Goal: Task Accomplishment & Management: Use online tool/utility

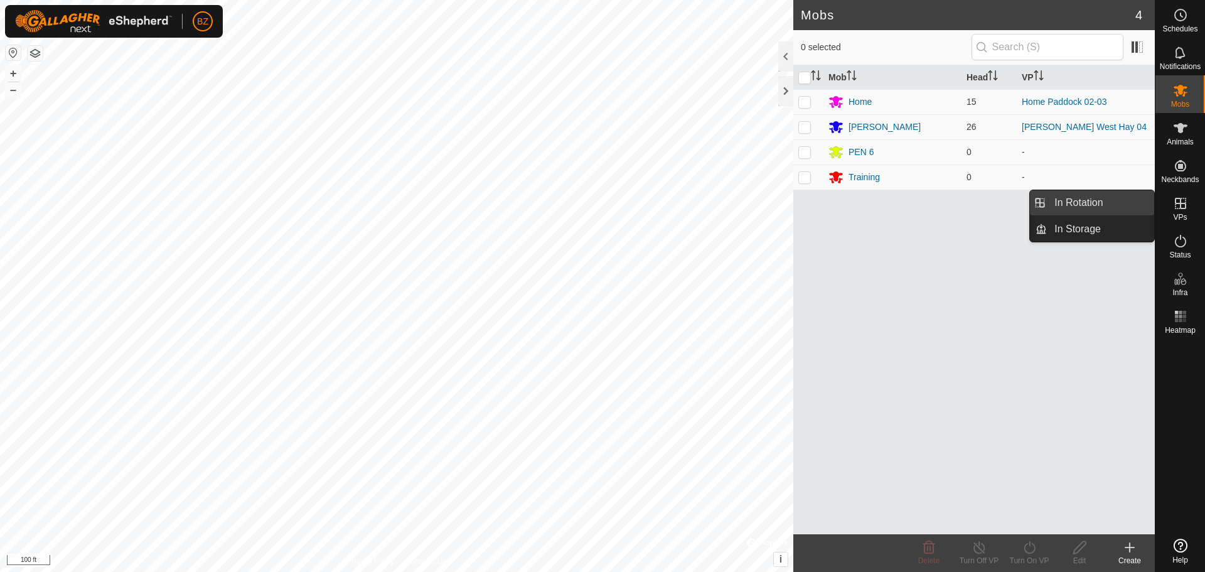
click at [1102, 199] on link "In Rotation" at bounding box center [1100, 202] width 107 height 25
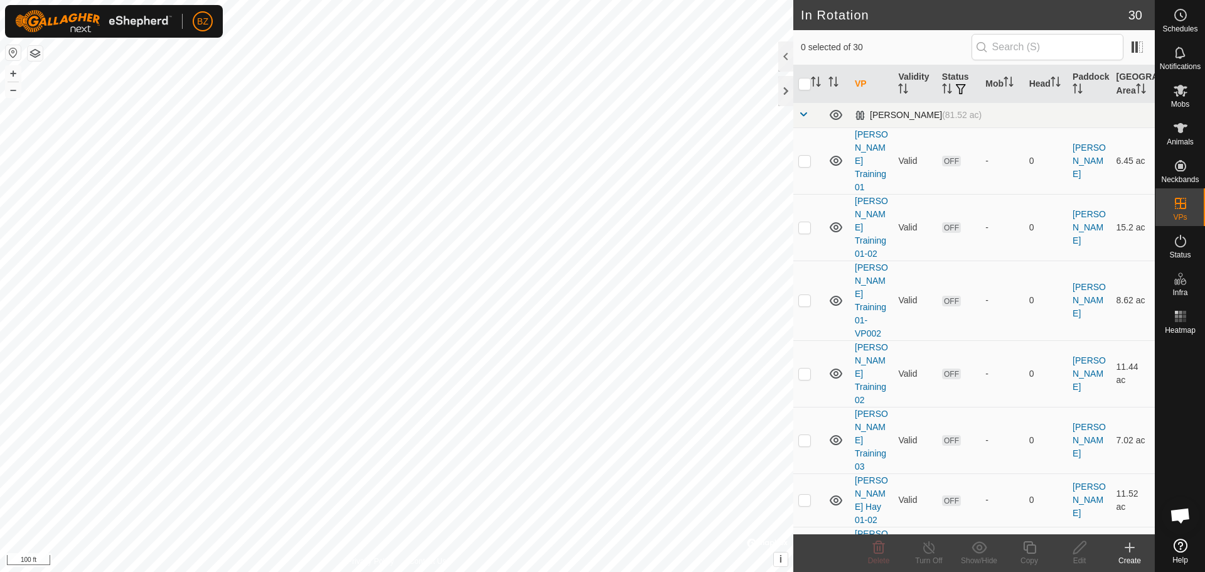
click at [797, 116] on td at bounding box center [808, 114] width 30 height 25
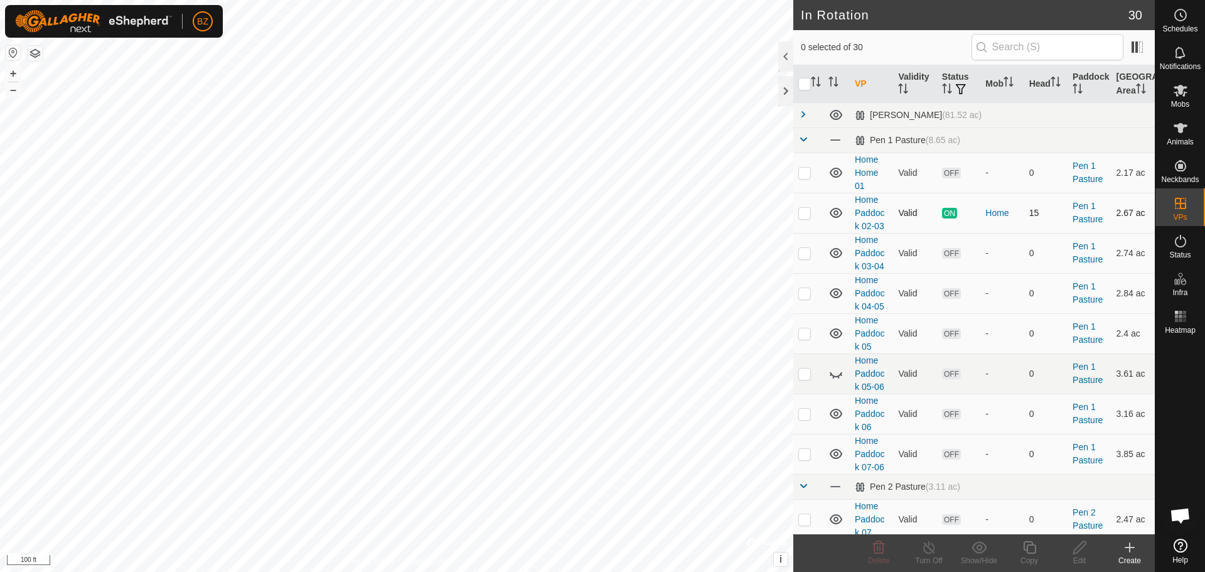
click at [803, 213] on p-checkbox at bounding box center [804, 213] width 13 height 10
checkbox input "true"
click at [1031, 552] on icon at bounding box center [1029, 547] width 16 height 15
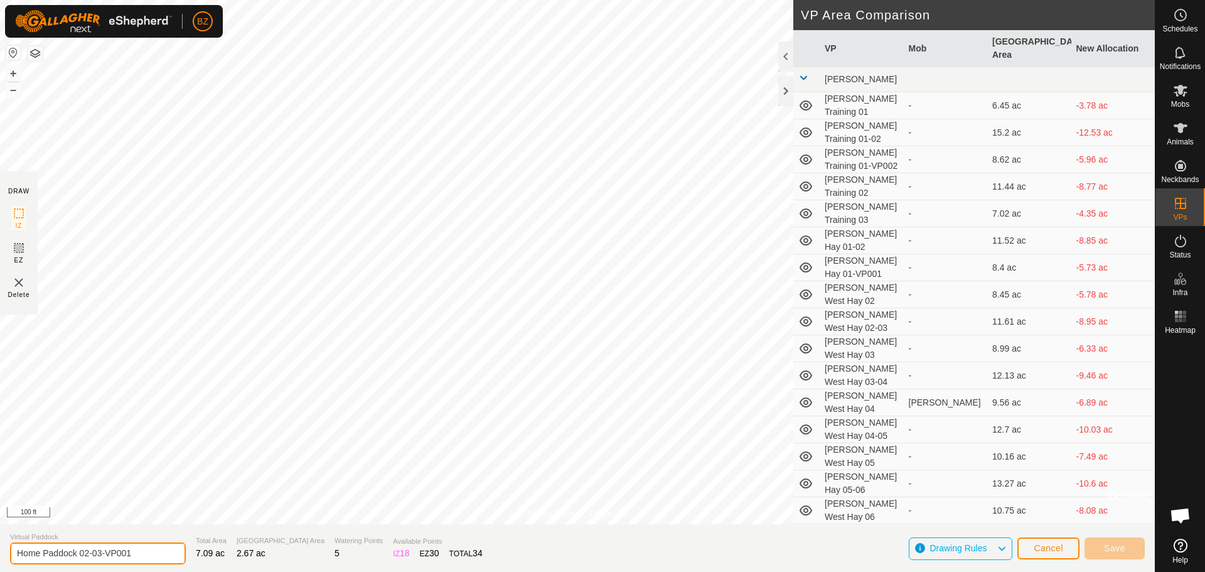
click at [100, 553] on input "Home Paddock 02-03-VP001" at bounding box center [98, 553] width 176 height 22
type input "Home Paddock 02"
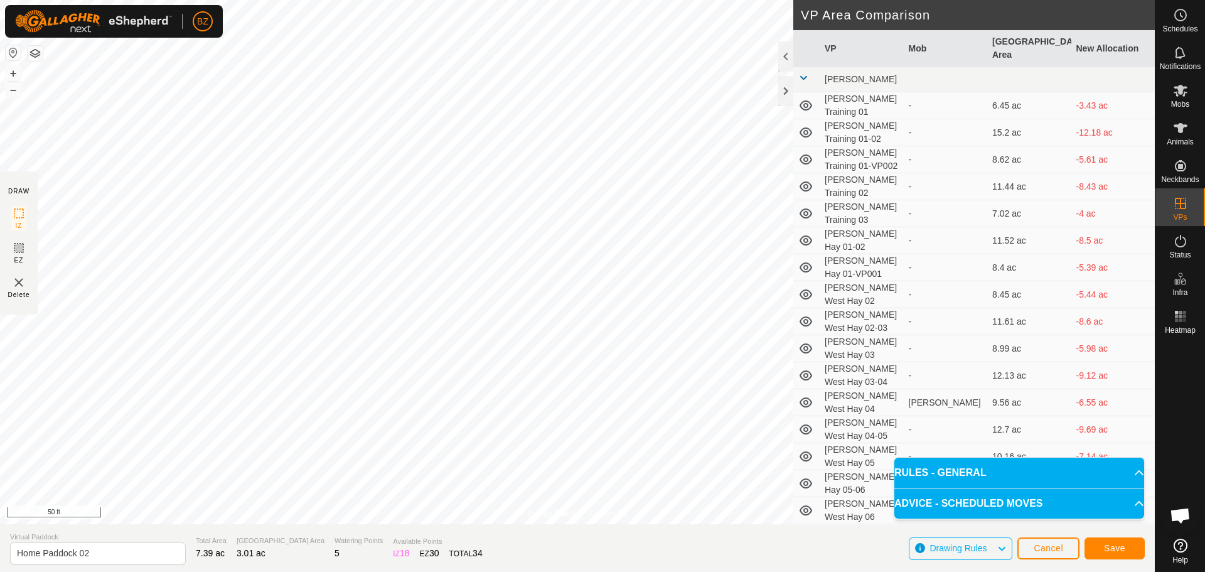
scroll to position [125, 0]
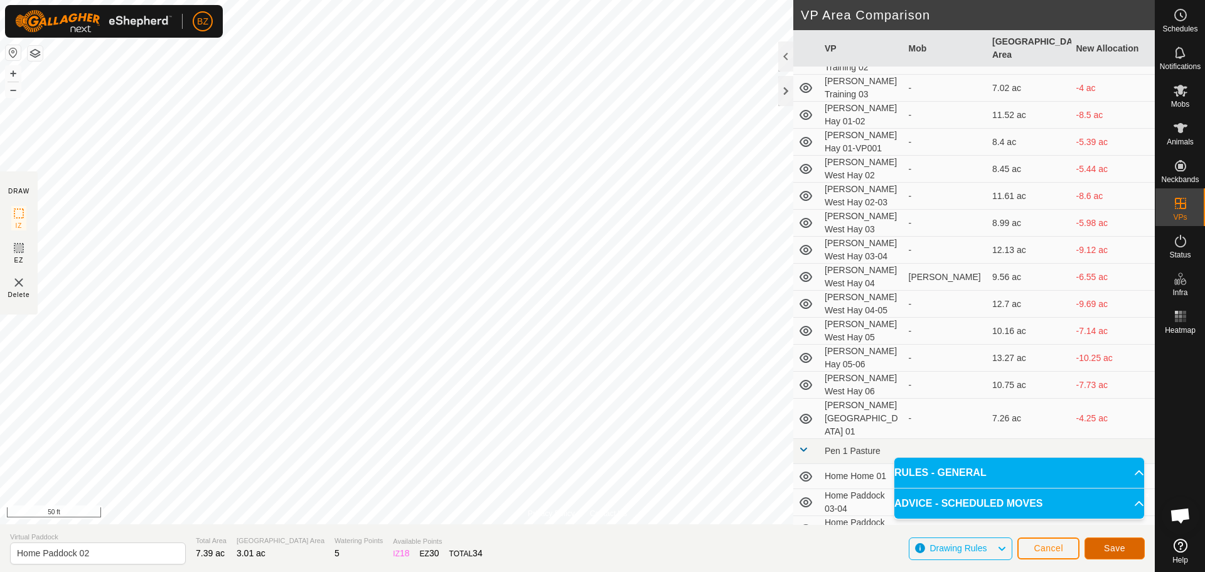
click at [1111, 547] on span "Save" at bounding box center [1114, 548] width 21 height 10
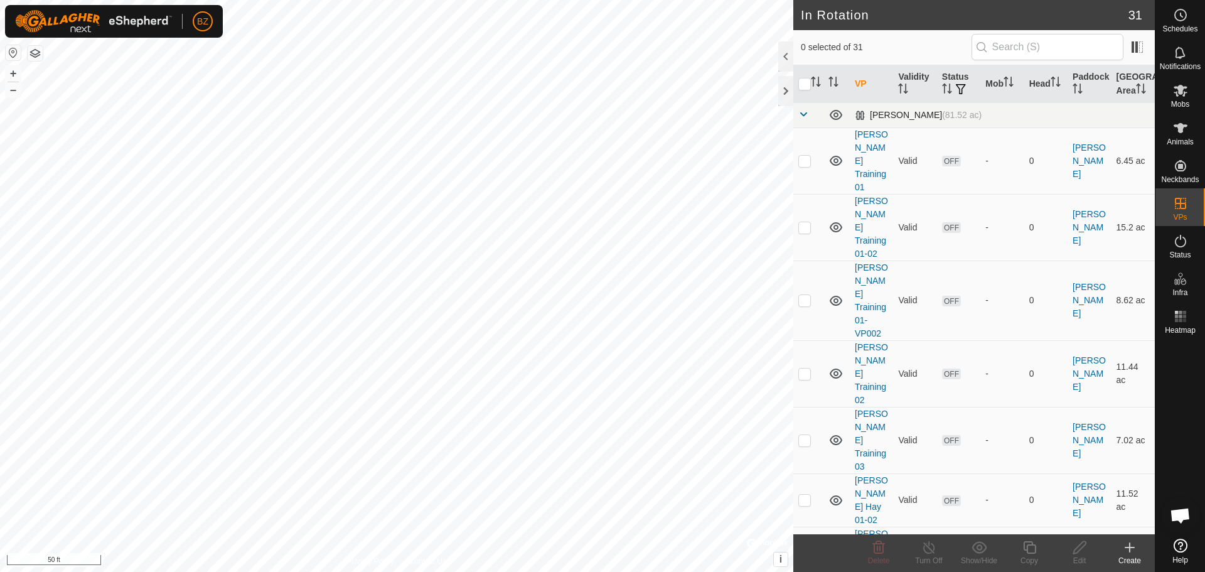
click at [799, 114] on span at bounding box center [803, 114] width 10 height 10
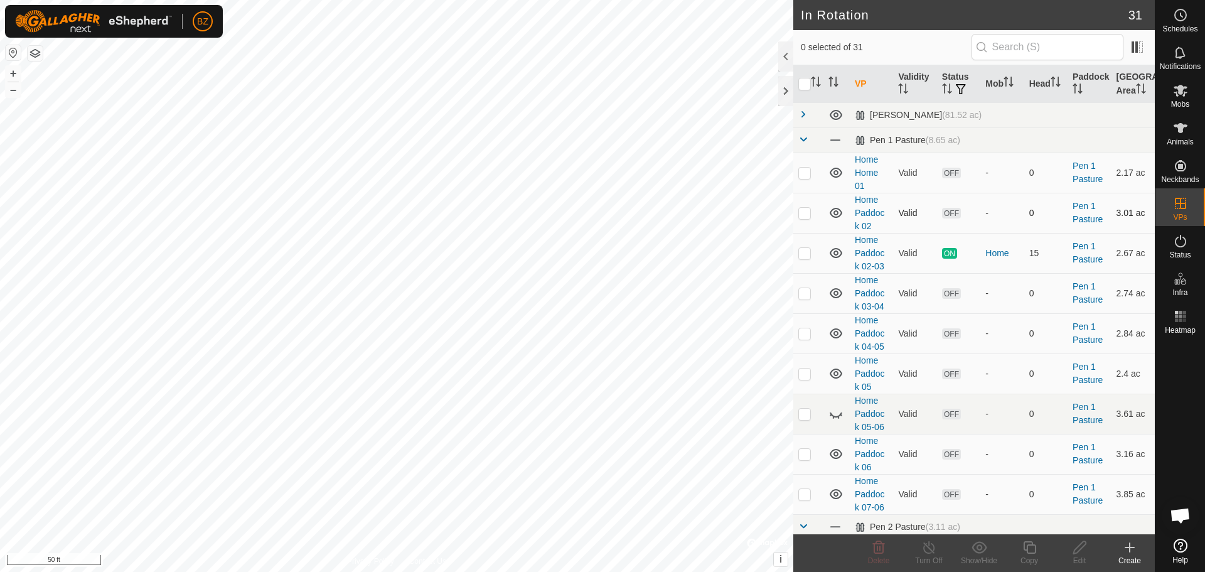
click at [807, 211] on p-checkbox at bounding box center [804, 213] width 13 height 10
checkbox input "true"
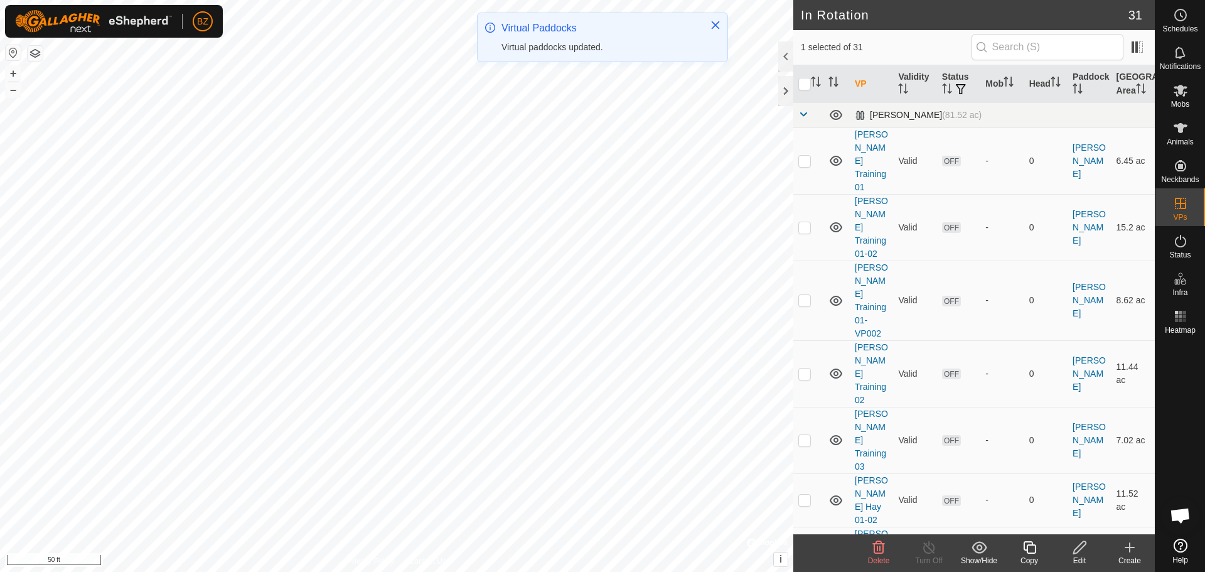
click at [802, 114] on span at bounding box center [803, 114] width 10 height 10
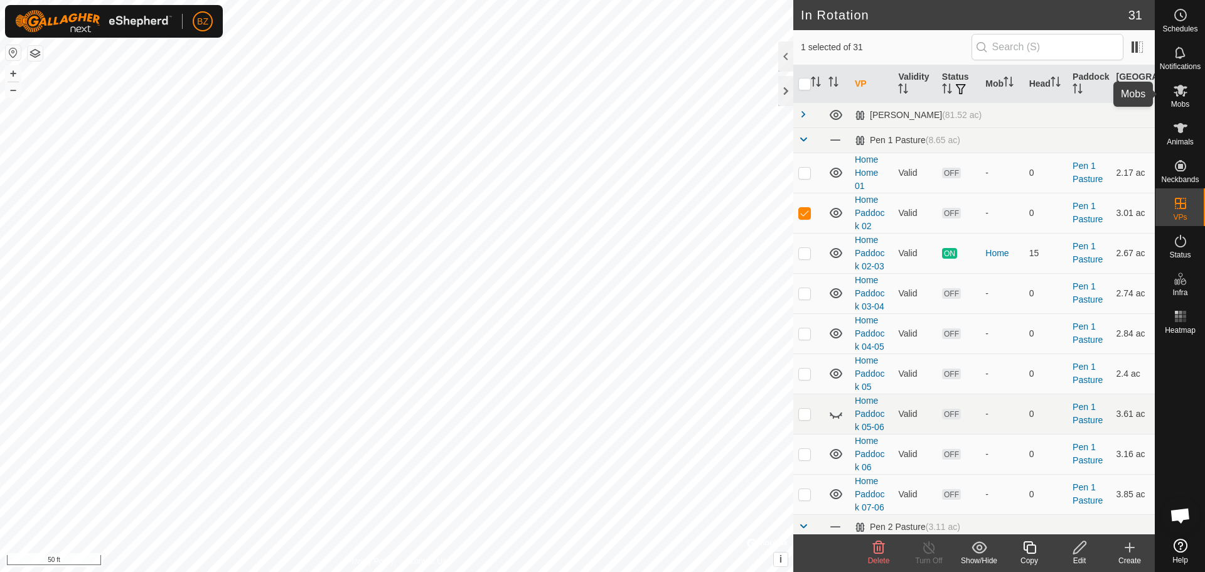
drag, startPoint x: 1180, startPoint y: 94, endPoint x: 1168, endPoint y: 94, distance: 11.9
click at [1179, 94] on icon at bounding box center [1180, 91] width 14 height 12
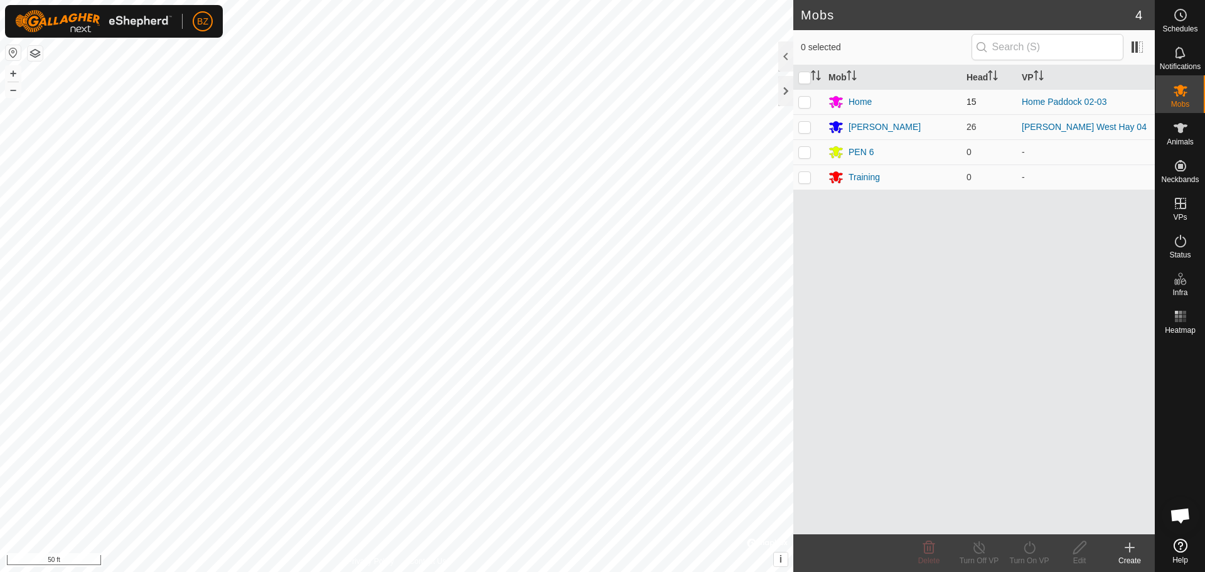
click at [803, 102] on p-checkbox at bounding box center [804, 102] width 13 height 10
checkbox input "true"
click at [1192, 21] on div "Schedules" at bounding box center [1180, 19] width 50 height 38
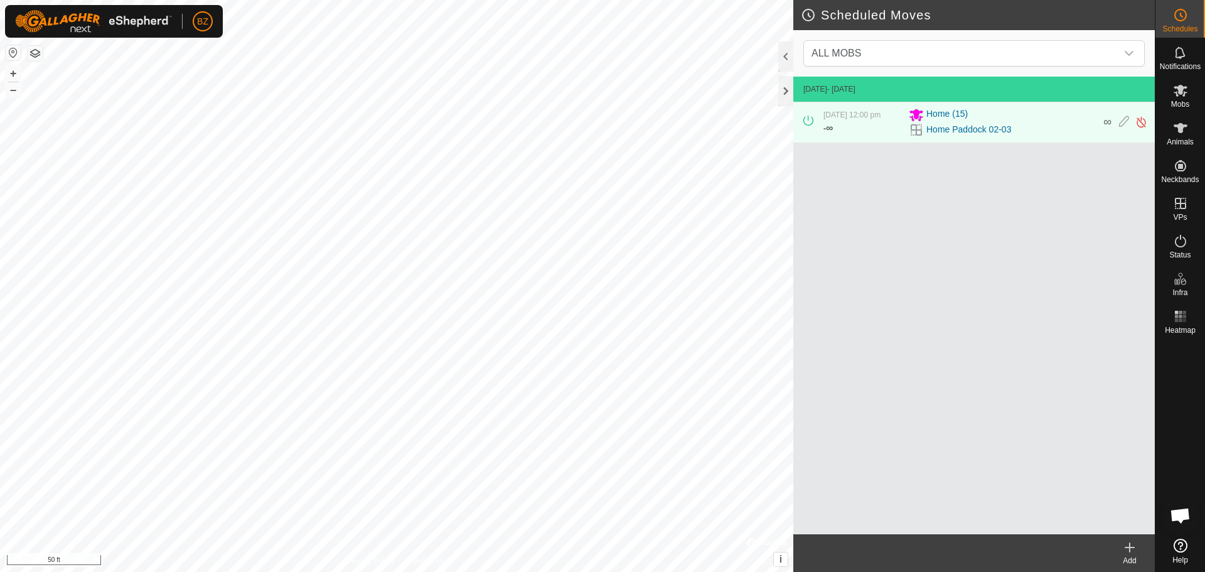
click at [1126, 550] on icon at bounding box center [1129, 547] width 15 height 15
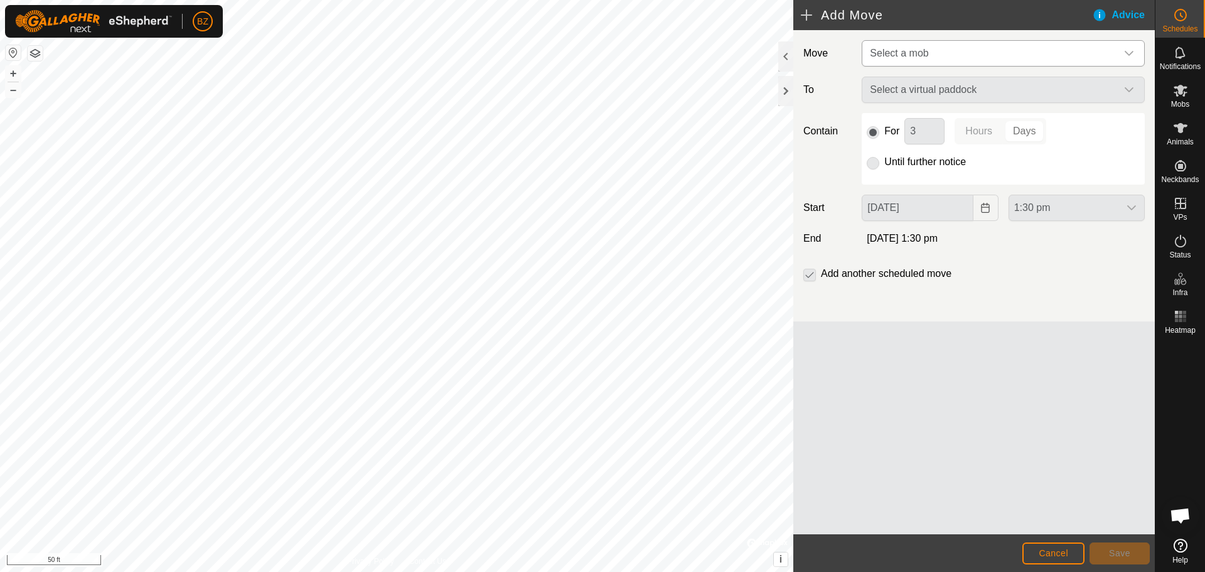
click at [910, 53] on span "Select a mob" at bounding box center [899, 53] width 58 height 11
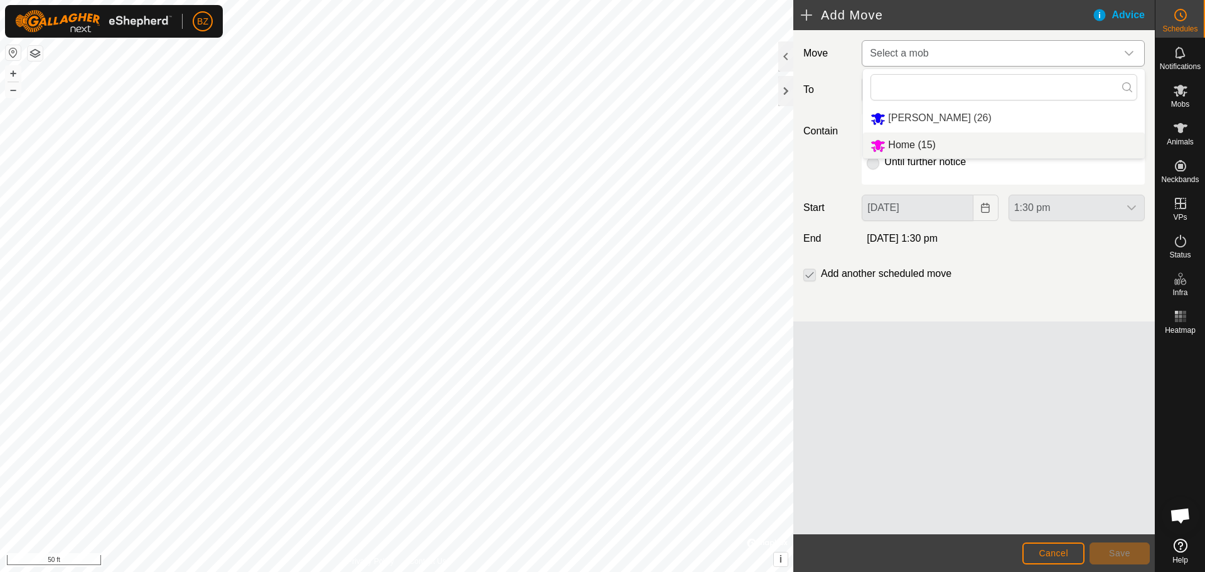
click at [915, 144] on li "Home (15)" at bounding box center [1004, 145] width 282 height 26
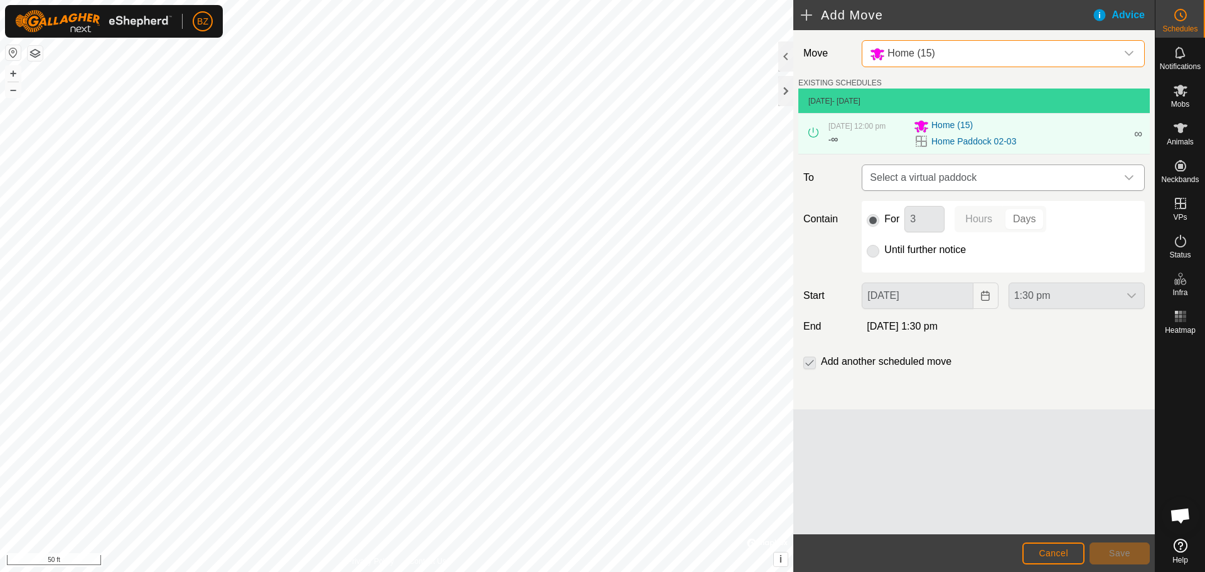
click at [924, 188] on span "Select a virtual paddock" at bounding box center [991, 177] width 252 height 25
click at [939, 186] on span "Select a virtual paddock" at bounding box center [991, 177] width 252 height 25
click at [1128, 183] on icon "dropdown trigger" at bounding box center [1129, 178] width 10 height 10
click at [842, 182] on label "To" at bounding box center [827, 177] width 58 height 26
click at [870, 256] on p-radiobutton at bounding box center [872, 249] width 13 height 15
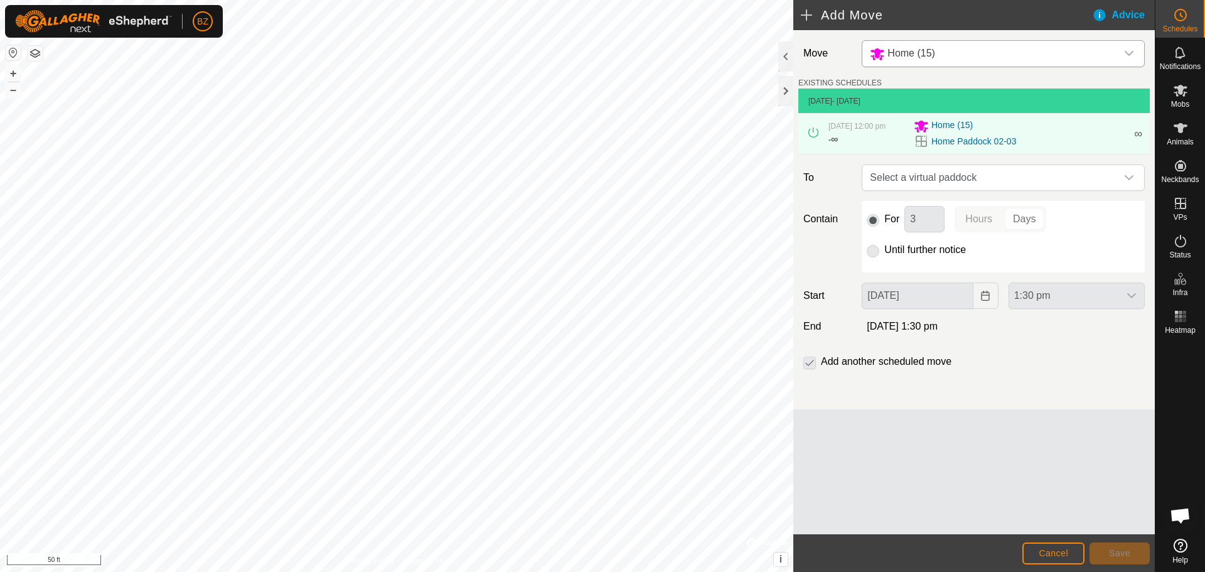
click at [878, 257] on p-radiobutton at bounding box center [872, 249] width 13 height 15
click at [872, 257] on p-radiobutton at bounding box center [872, 249] width 13 height 15
click at [1126, 137] on div "[DATE] 12:00 pm - ∞ Home (15) Home Paddock 02-03 ∞" at bounding box center [973, 134] width 341 height 40
click at [1136, 137] on span "∞" at bounding box center [1138, 133] width 8 height 13
click at [873, 257] on p-radiobutton at bounding box center [872, 249] width 13 height 15
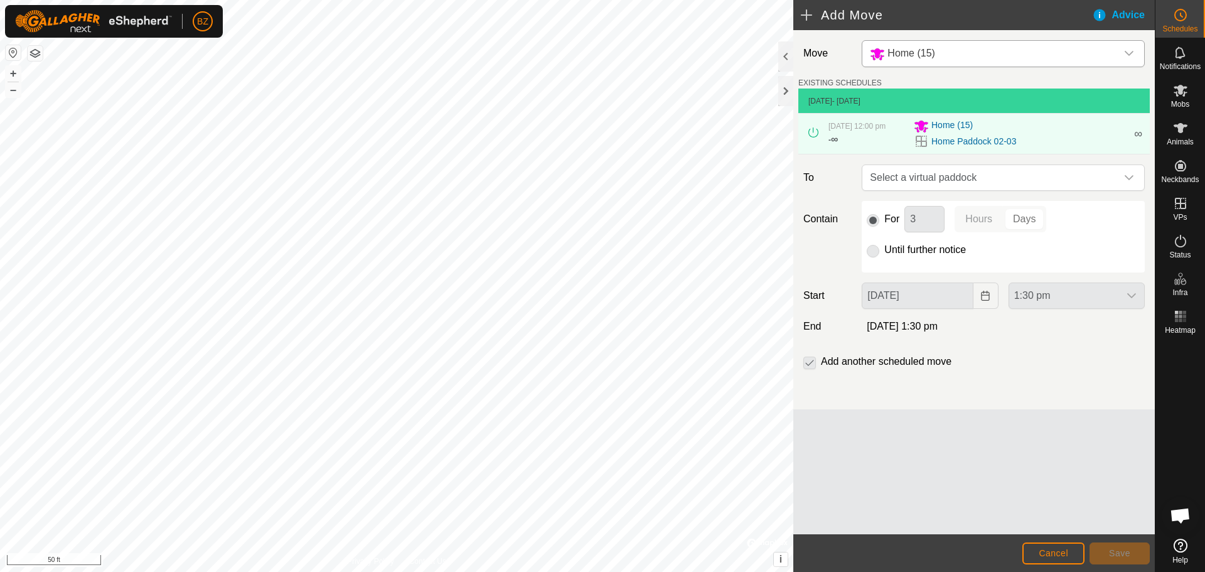
click at [873, 226] on p-radiobutton at bounding box center [872, 218] width 13 height 15
click at [871, 257] on p-radiobutton at bounding box center [872, 249] width 13 height 15
click at [959, 183] on span "Select a virtual paddock" at bounding box center [991, 177] width 252 height 25
click at [973, 221] on input "text" at bounding box center [1003, 218] width 267 height 26
click at [1131, 220] on icon at bounding box center [1126, 218] width 10 height 10
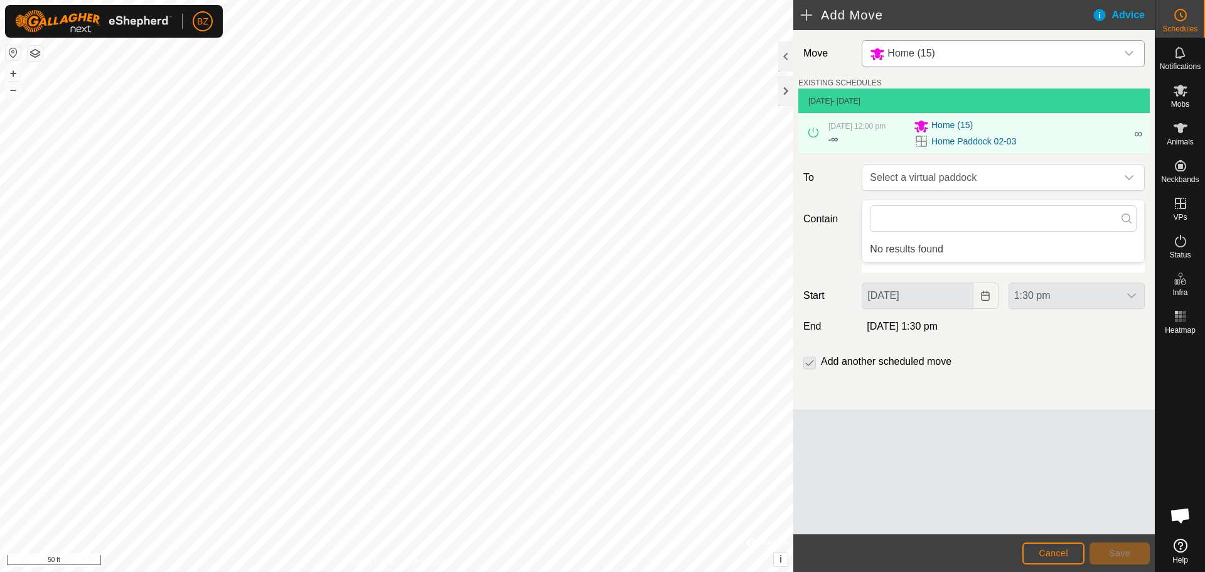
click at [1128, 219] on icon at bounding box center [1126, 218] width 10 height 10
click at [1063, 552] on span "Cancel" at bounding box center [1052, 553] width 29 height 10
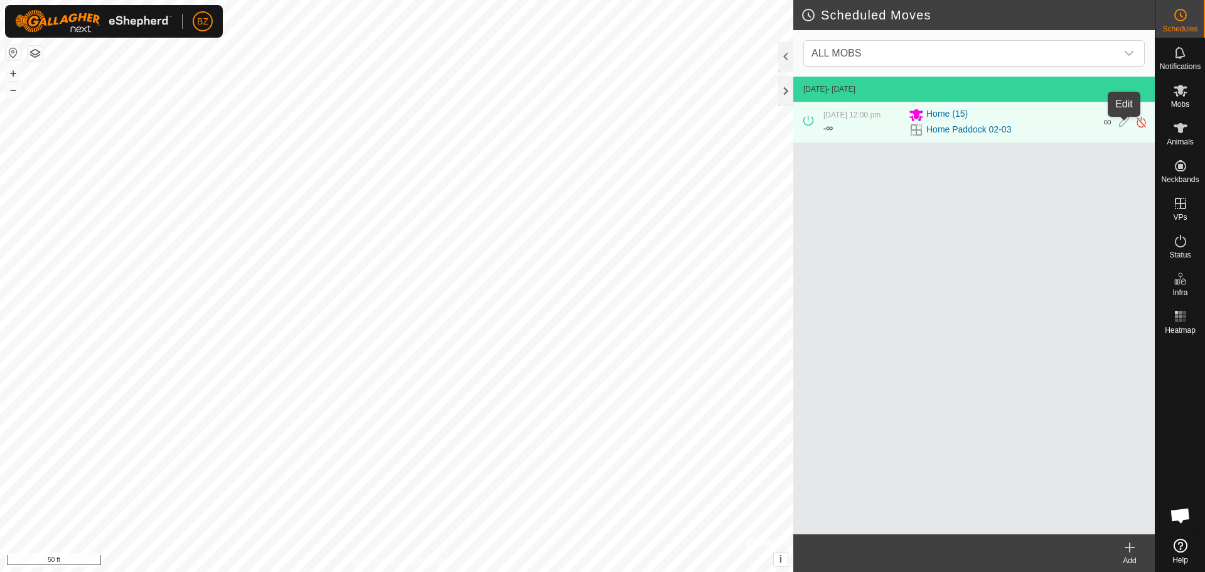
click at [1122, 125] on icon at bounding box center [1124, 121] width 10 height 13
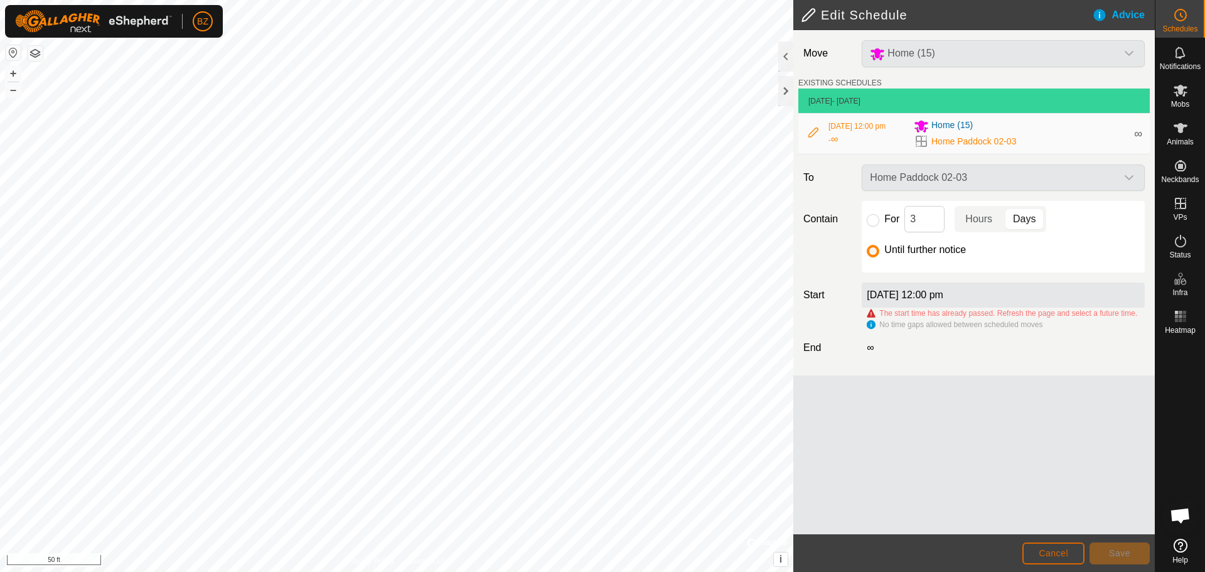
click at [1052, 551] on span "Cancel" at bounding box center [1052, 553] width 29 height 10
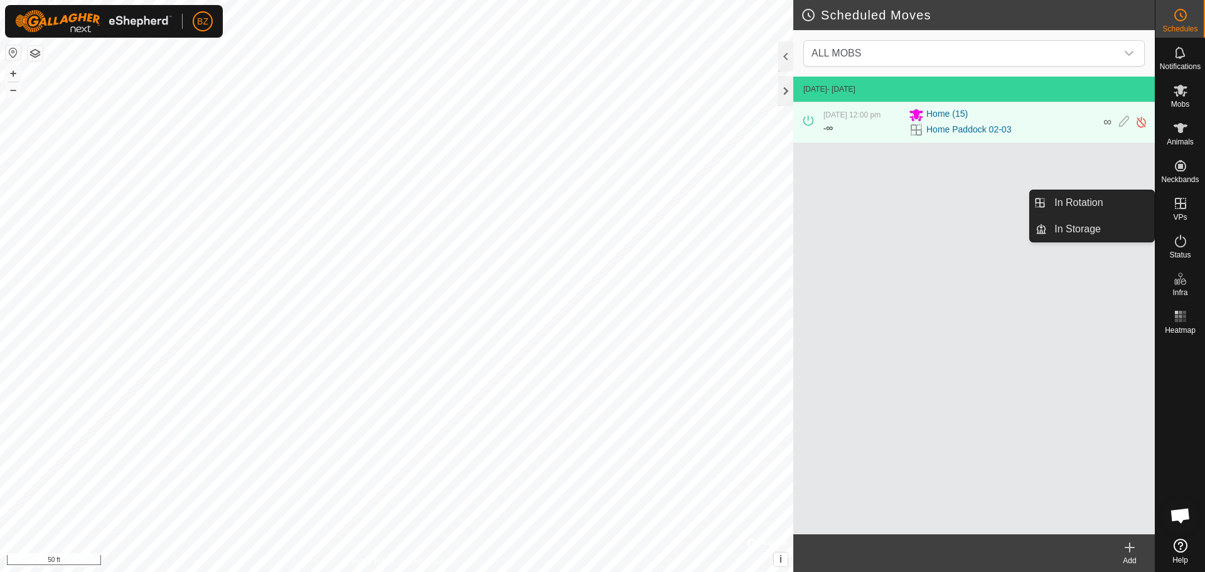
click at [1183, 204] on icon at bounding box center [1180, 203] width 11 height 11
click at [1104, 196] on link "In Rotation" at bounding box center [1100, 202] width 107 height 25
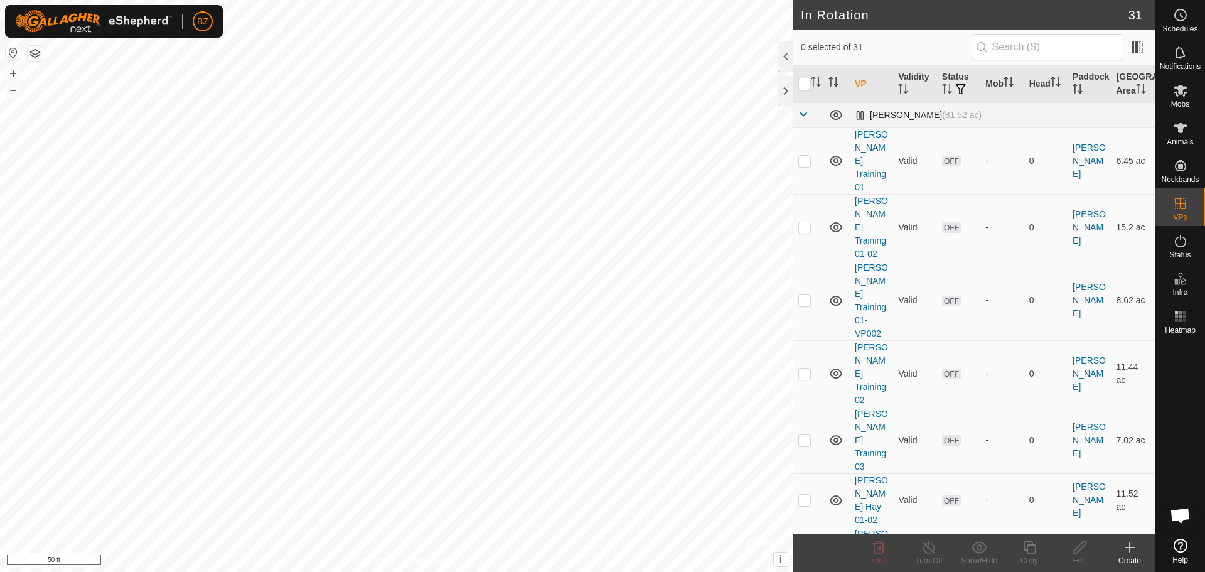
click at [802, 114] on span at bounding box center [803, 114] width 10 height 10
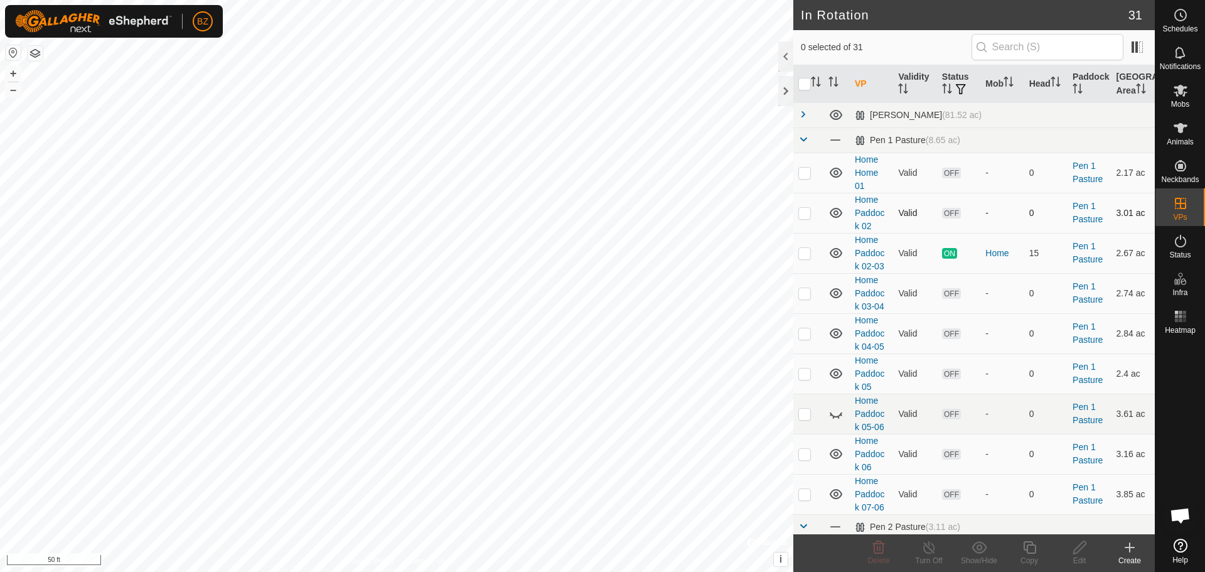
click at [806, 208] on p-checkbox at bounding box center [804, 213] width 13 height 10
checkbox input "true"
click at [784, 54] on div at bounding box center [785, 56] width 15 height 30
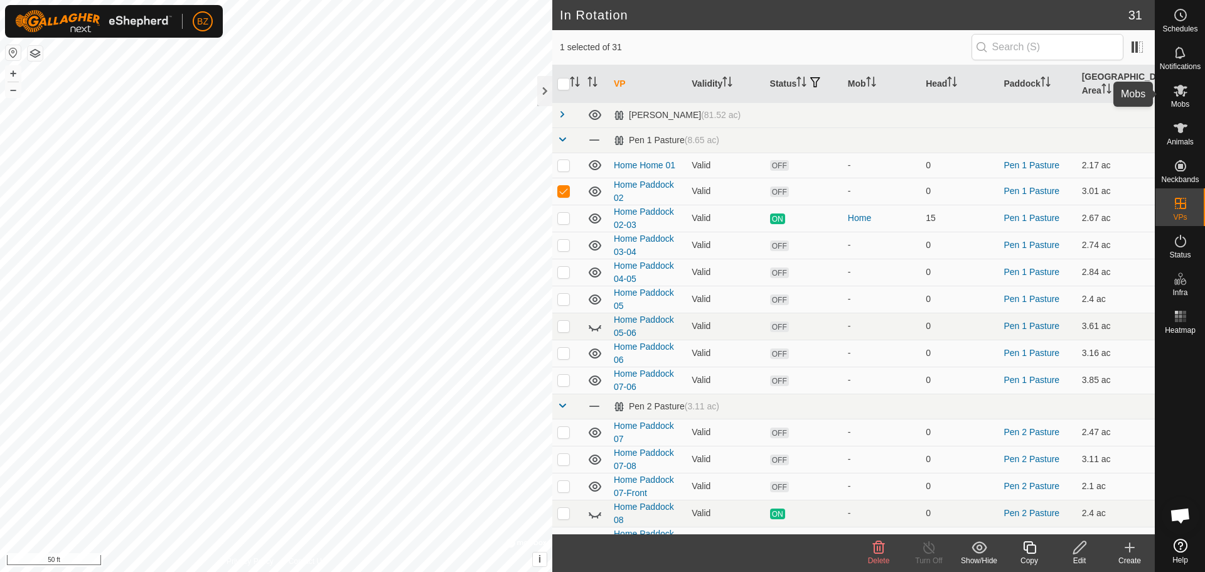
click at [1186, 93] on icon at bounding box center [1180, 90] width 15 height 15
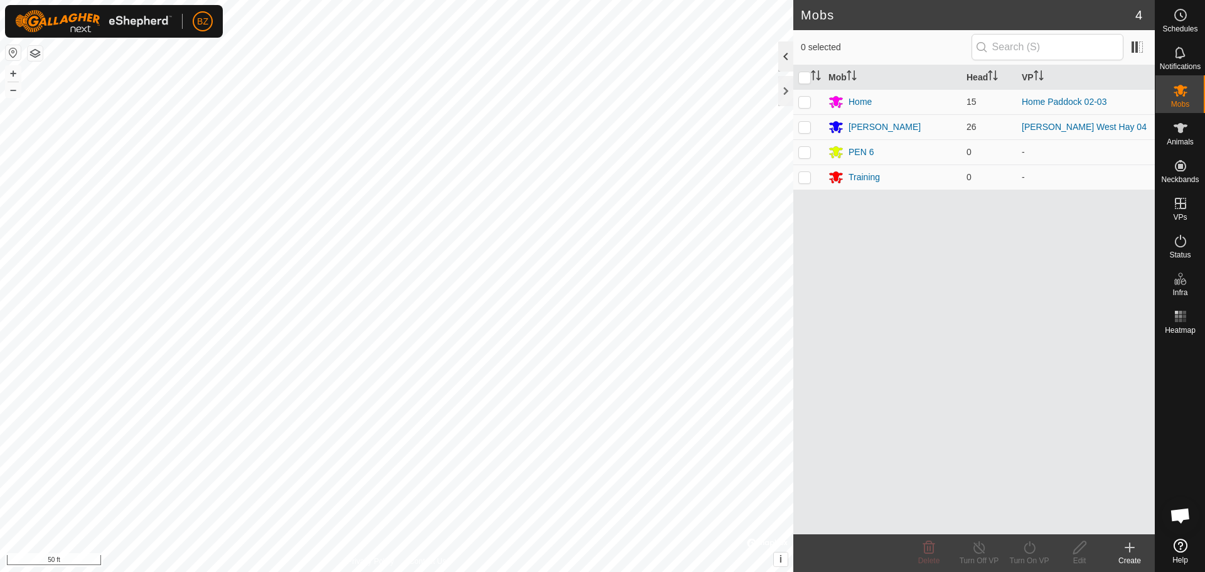
click at [787, 53] on div at bounding box center [785, 56] width 15 height 30
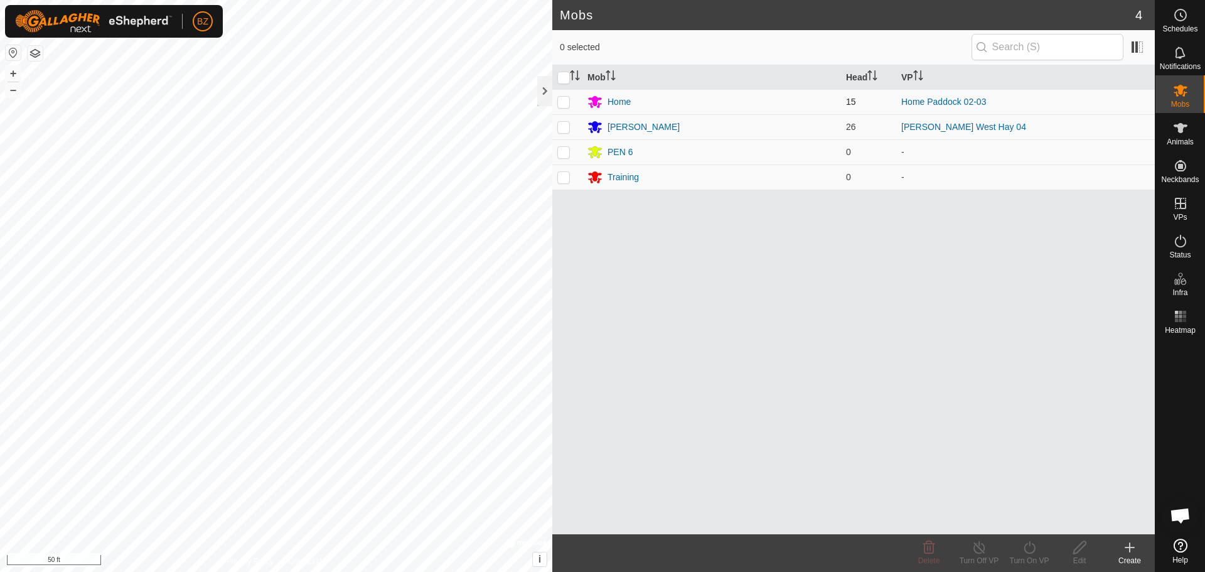
click at [565, 97] on p-checkbox at bounding box center [563, 102] width 13 height 10
checkbox input "true"
click at [1023, 548] on icon at bounding box center [1029, 547] width 16 height 15
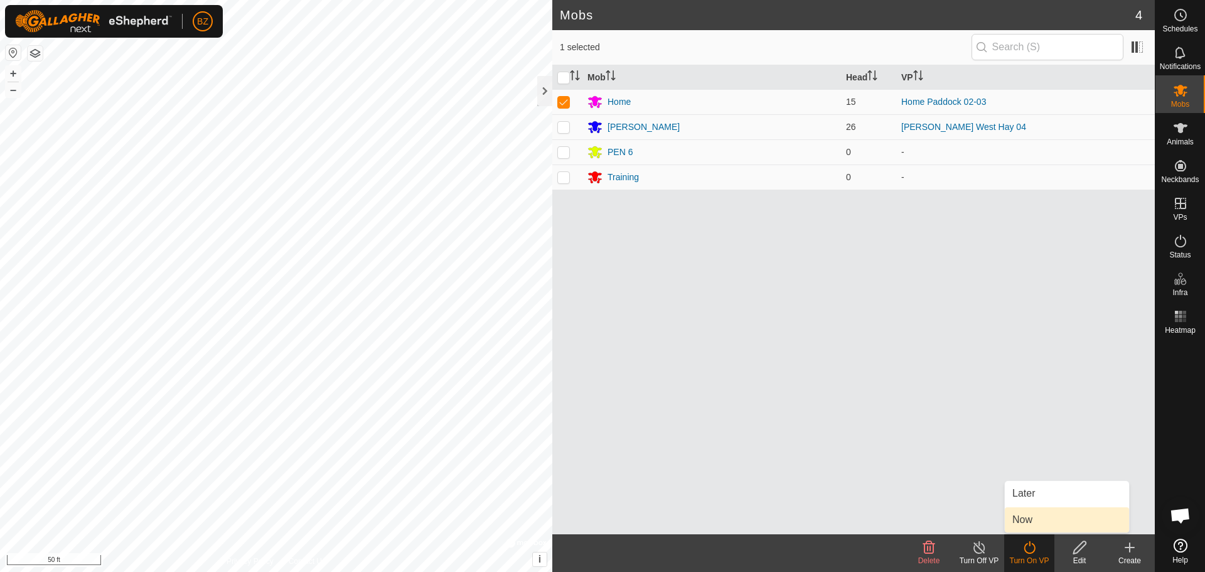
click at [1026, 523] on link "Now" at bounding box center [1067, 519] width 124 height 25
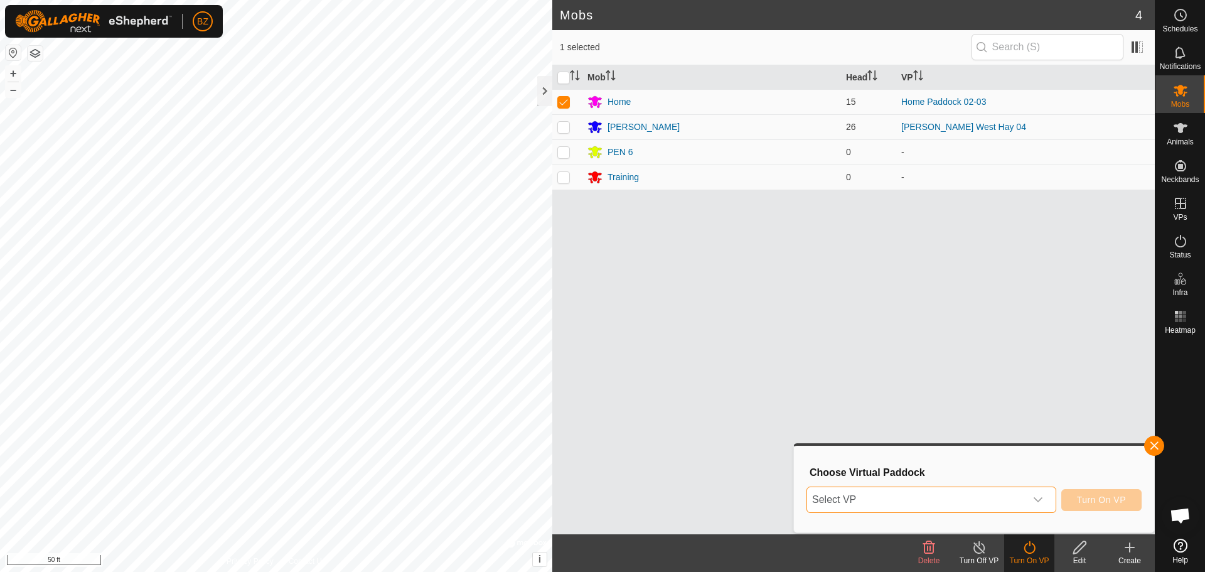
click at [918, 501] on span "Select VP" at bounding box center [916, 499] width 218 height 25
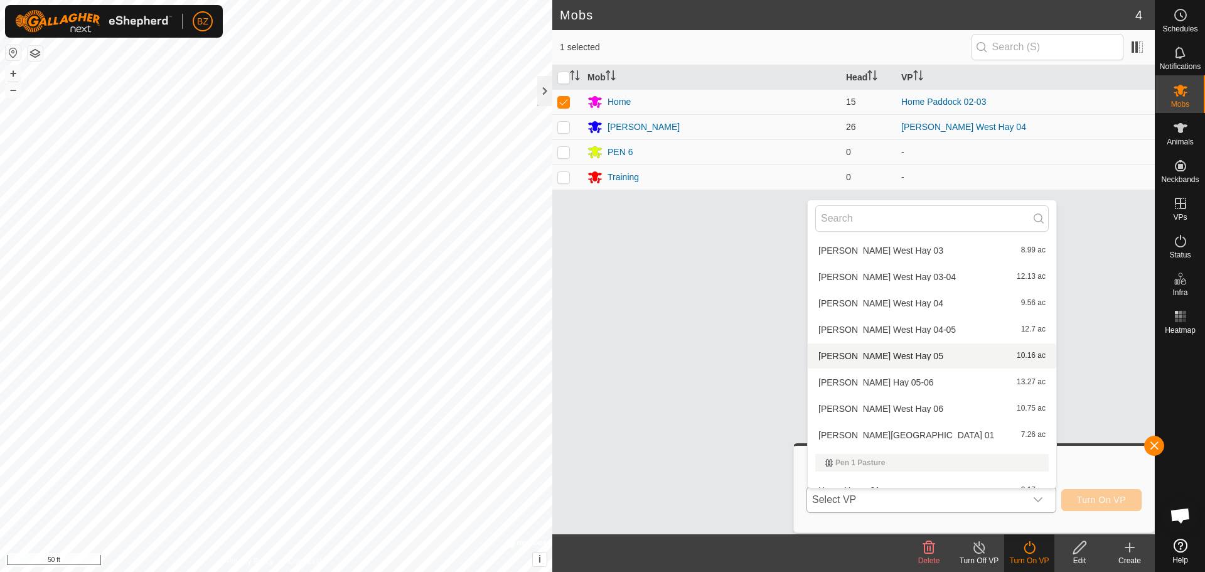
scroll to position [453, 0]
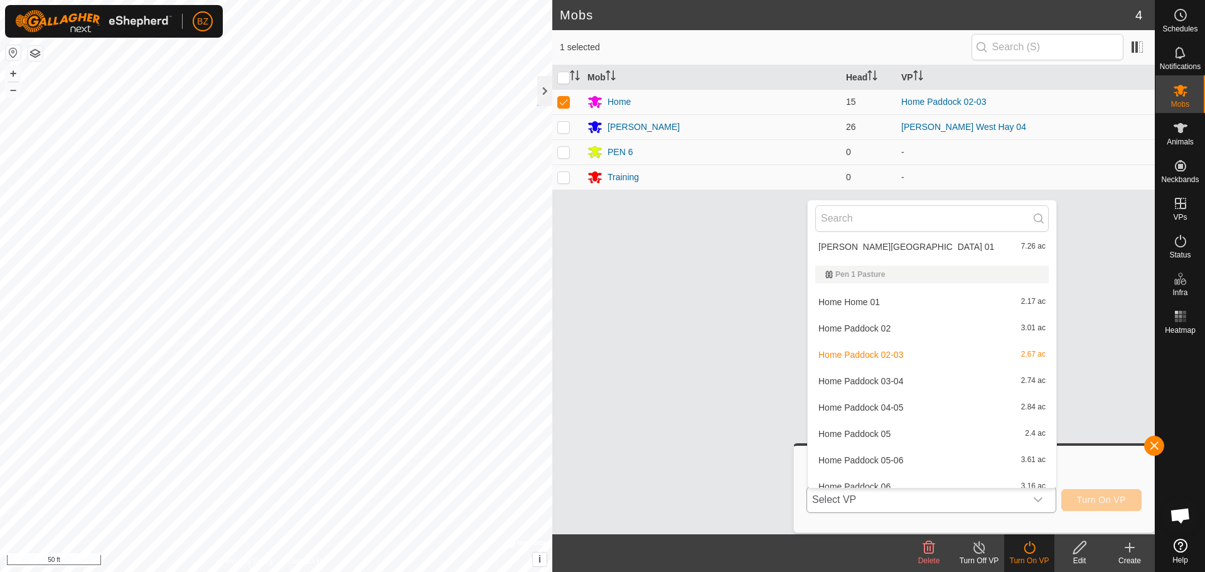
click at [870, 326] on li "Home Paddock 02 3.01 ac" at bounding box center [931, 328] width 248 height 25
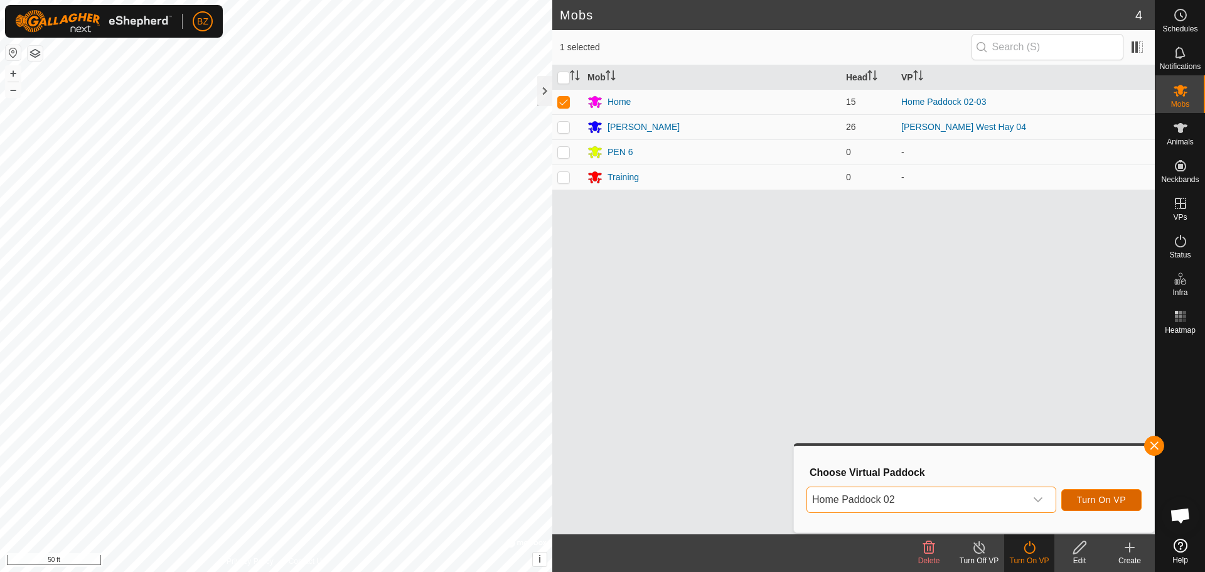
click at [1101, 500] on span "Turn On VP" at bounding box center [1101, 499] width 49 height 10
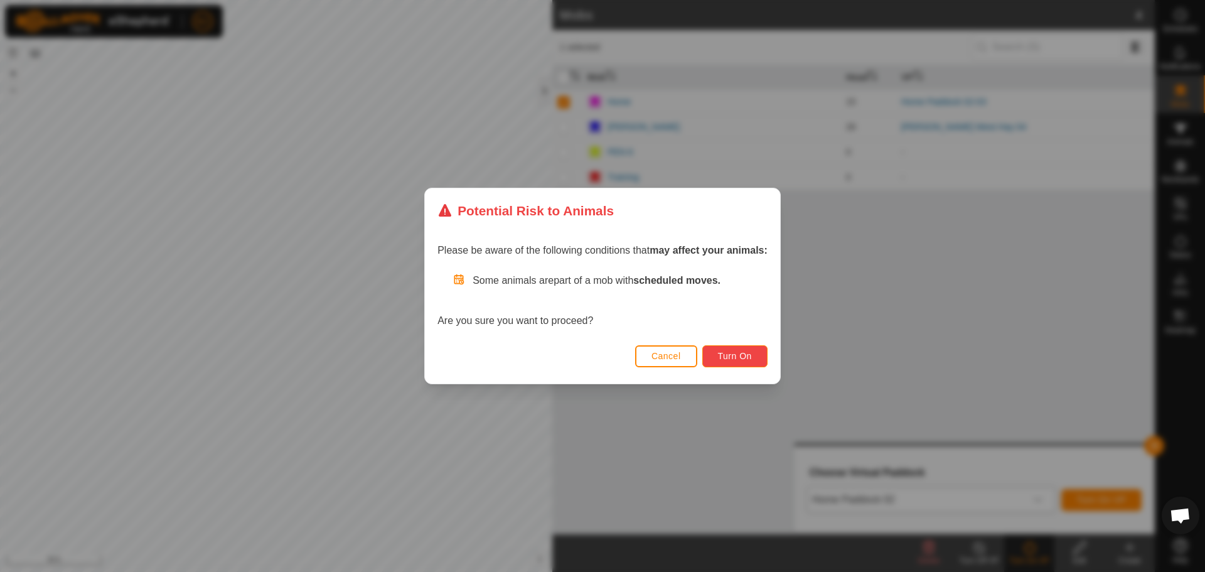
click at [752, 359] on span "Turn On" at bounding box center [735, 356] width 34 height 10
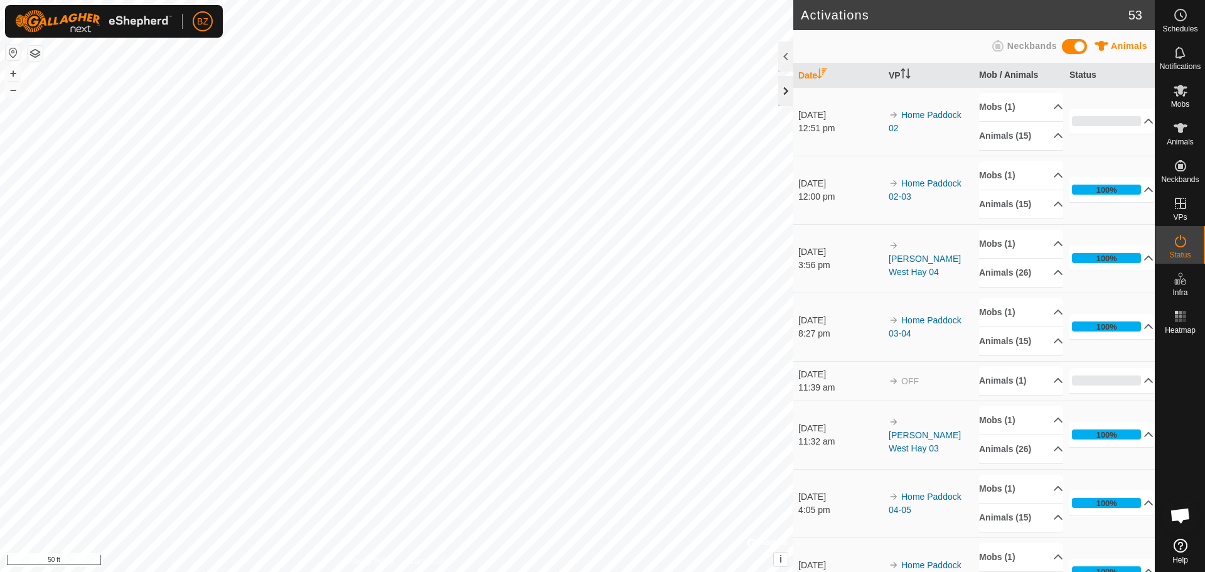
click at [784, 91] on div at bounding box center [785, 91] width 15 height 30
